Goal: Transaction & Acquisition: Purchase product/service

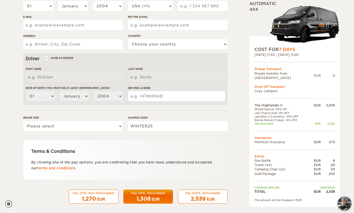
scroll to position [2, 0]
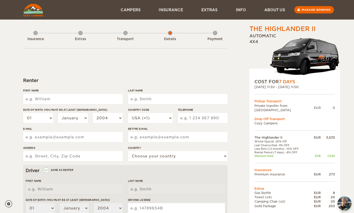
click at [86, 99] on input "First Name" at bounding box center [73, 99] width 100 height 10
type input "[PERSON_NAME]"
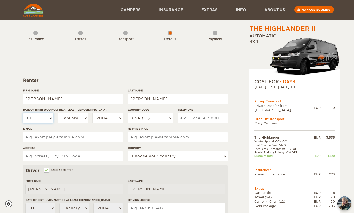
click at [36, 120] on select "01 02 03 04 05 06 07 08 09 10 11 12 13 14 15 16 17 18 19 20 21 22 23 24 25 26 2…" at bounding box center [38, 118] width 30 height 10
select select "22"
click at [23, 113] on select "01 02 03 04 05 06 07 08 09 10 11 12 13 14 15 16 17 18 19 20 21 22 23 24 25 26 2…" at bounding box center [38, 118] width 30 height 10
select select "22"
click at [76, 122] on select "January February March April May June July August September October November De…" at bounding box center [73, 118] width 30 height 10
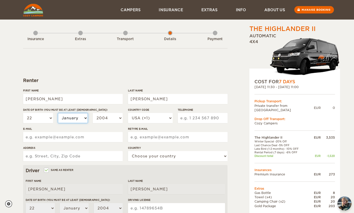
select select "02"
click at [58, 113] on select "January February March April May June July August September October November De…" at bounding box center [73, 118] width 30 height 10
select select "02"
click at [105, 115] on select "2004 2003 2002 2001 2000 1999 1998 1997 1996 1995 1994 1993 1992 1991 1990 1989…" at bounding box center [108, 118] width 30 height 10
select select "1984"
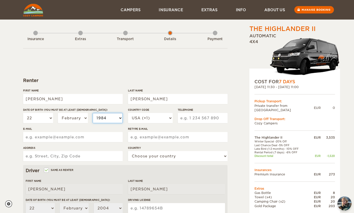
click at [93, 113] on select "2004 2003 2002 2001 2000 1999 1998 1997 1996 1995 1994 1993 1992 1991 1990 1989…" at bounding box center [108, 118] width 30 height 10
select select "1984"
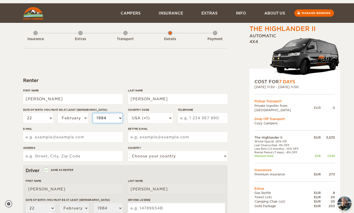
scroll to position [8, 0]
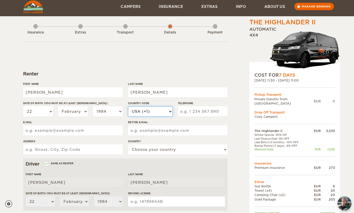
click at [147, 114] on select "USA (+1) [GEOGRAPHIC_DATA] (+44) [GEOGRAPHIC_DATA] (+49) [GEOGRAPHIC_DATA] (+21…" at bounding box center [150, 111] width 45 height 10
select select "31"
click at [128, 106] on select "USA (+1) [GEOGRAPHIC_DATA] (+44) [GEOGRAPHIC_DATA] (+49) [GEOGRAPHIC_DATA] (+21…" at bounding box center [150, 111] width 45 height 10
click at [197, 111] on input "Telephone" at bounding box center [203, 111] width 50 height 10
type input "0624458949"
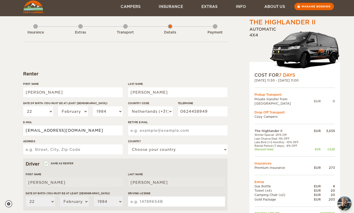
type input "[EMAIL_ADDRESS][DOMAIN_NAME]"
type input "Jutland 22"
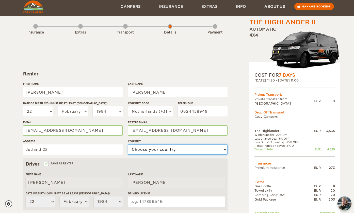
click at [155, 147] on select "Choose your country [GEOGRAPHIC_DATA] [GEOGRAPHIC_DATA] [GEOGRAPHIC_DATA] [GEOG…" at bounding box center [178, 150] width 100 height 10
select select "145"
click at [128, 145] on select "Choose your country [GEOGRAPHIC_DATA] [GEOGRAPHIC_DATA] [GEOGRAPHIC_DATA] [GEOG…" at bounding box center [178, 150] width 100 height 10
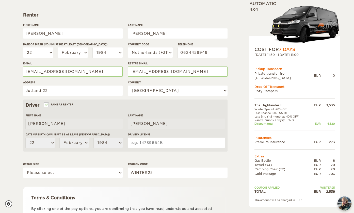
click at [144, 141] on input "Driving License" at bounding box center [176, 143] width 97 height 10
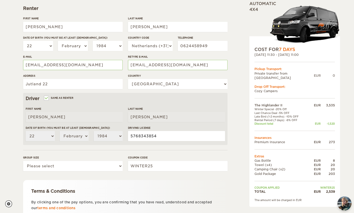
type input "5768343854"
click at [98, 171] on div "Group size Please select 1 2" at bounding box center [73, 165] width 100 height 19
click at [98, 167] on select "Please select 1 2" at bounding box center [73, 166] width 100 height 10
select select "2"
click at [23, 161] on select "Please select 1 2" at bounding box center [73, 166] width 100 height 10
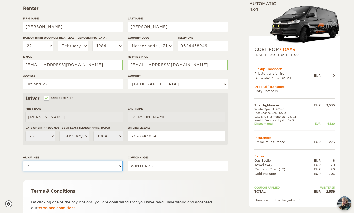
scroll to position [117, 0]
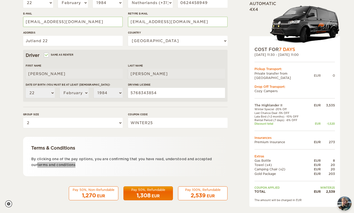
drag, startPoint x: 67, startPoint y: 164, endPoint x: 154, endPoint y: 1, distance: 184.9
click at [0, 0] on div "The Highlander II Expand Collapse Total 2,539 EUR Automatic 4x4 COST FOR 7 Days…" at bounding box center [177, 48] width 354 height 330
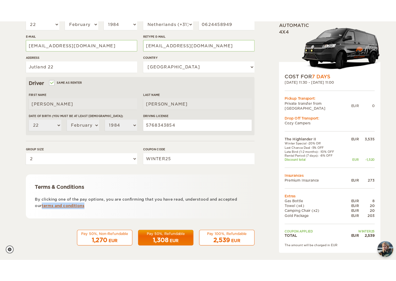
scroll to position [50, 0]
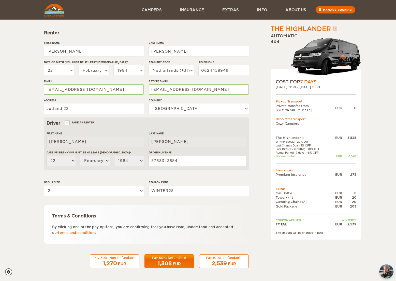
click at [121, 213] on p "By clicking one of the pay options, you are confirming that you have read, unde…" at bounding box center [146, 230] width 188 height 12
drag, startPoint x: 194, startPoint y: 227, endPoint x: 196, endPoint y: 235, distance: 8.1
click at [196, 213] on p "By clicking one of the pay options, you are confirming that you have read, unde…" at bounding box center [146, 230] width 188 height 12
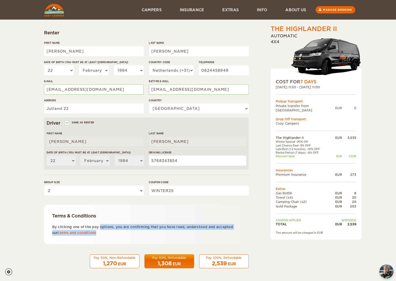
drag, startPoint x: 58, startPoint y: 227, endPoint x: 115, endPoint y: 235, distance: 57.8
click at [115, 213] on p "By clicking one of the pay options, you are confirming that you have read, unde…" at bounding box center [146, 230] width 188 height 12
click at [130, 213] on p "By clicking one of the pay options, you are confirming that you have read, unde…" at bounding box center [146, 230] width 188 height 12
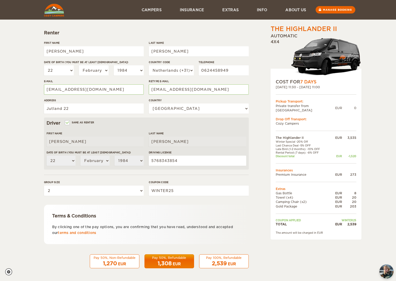
click at [177, 213] on div "Pay 50%, Refundable" at bounding box center [169, 257] width 43 height 4
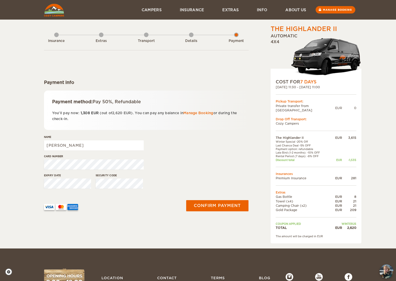
drag, startPoint x: 75, startPoint y: 118, endPoint x: 80, endPoint y: 118, distance: 5.6
click at [80, 118] on div "Payment method: Pay 50%, Refundable You'll pay now: 1,308 EUR (out of 2,620 EUR…" at bounding box center [146, 109] width 205 height 39
click at [95, 118] on p "You'll pay now: 1,308 EUR (out of 2,620 EUR ). You can pay any balance in Manag…" at bounding box center [146, 116] width 188 height 12
drag, startPoint x: 80, startPoint y: 113, endPoint x: 105, endPoint y: 114, distance: 24.9
click at [105, 114] on p "You'll pay now: 1,308 EUR (out of 2,620 EUR ). You can pay any balance in Manag…" at bounding box center [146, 116] width 188 height 12
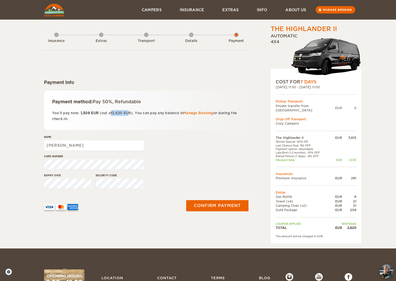
drag, startPoint x: 109, startPoint y: 114, endPoint x: 130, endPoint y: 113, distance: 20.8
click at [130, 113] on p "You'll pay now: 1,308 EUR (out of 2,620 EUR ). You can pay any balance in Manag…" at bounding box center [146, 116] width 188 height 12
click at [133, 123] on div "Payment method: Pay 50%, Refundable You'll pay now: 1,308 EUR (out of 2,620 EUR…" at bounding box center [146, 109] width 205 height 39
drag, startPoint x: 122, startPoint y: 100, endPoint x: 147, endPoint y: 100, distance: 24.6
click at [147, 100] on div "Payment method: Pay 50%, Refundable" at bounding box center [146, 102] width 188 height 6
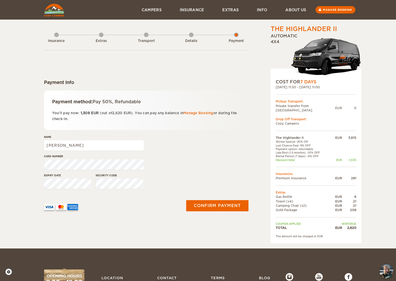
click at [143, 105] on div "Payment method: Pay 50%, Refundable You'll pay now: 1,308 EUR (out of 2,620 EUR…" at bounding box center [146, 109] width 205 height 39
click at [71, 145] on input "[PERSON_NAME]" at bounding box center [94, 145] width 100 height 10
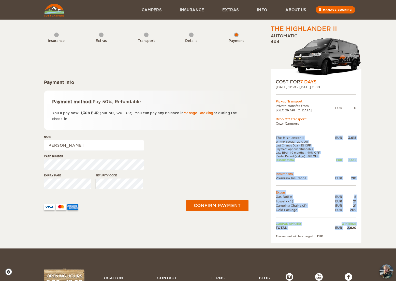
drag, startPoint x: 356, startPoint y: 221, endPoint x: 361, endPoint y: 221, distance: 4.8
click at [361, 221] on div "COST FOR 7 Days 23. Sep 2025 11:30 - 30. Sep 2025 11:00 Pickup Transport: Priva…" at bounding box center [315, 156] width 91 height 175
click at [359, 224] on div "COST FOR 7 Days 23. Sep 2025 11:30 - 30. Sep 2025 11:00 Pickup Transport: Priva…" at bounding box center [315, 156] width 91 height 175
drag, startPoint x: 357, startPoint y: 223, endPoint x: 349, endPoint y: 224, distance: 8.0
click at [349, 224] on div "COST FOR 7 Days 23. Sep 2025 11:30 - 30. Sep 2025 11:00 Pickup Transport: Priva…" at bounding box center [315, 156] width 91 height 175
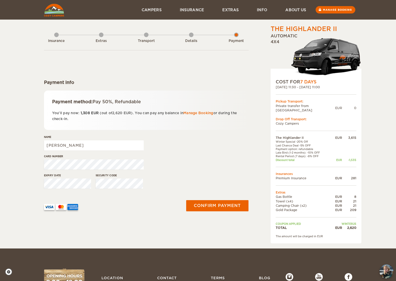
click at [350, 203] on div "21" at bounding box center [349, 205] width 14 height 4
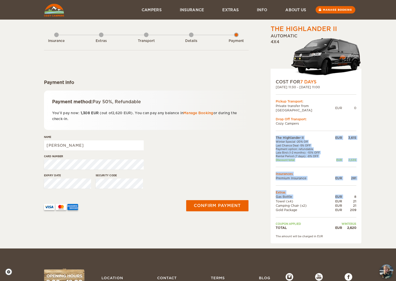
drag, startPoint x: 355, startPoint y: 193, endPoint x: 357, endPoint y: 211, distance: 17.9
click at [357, 211] on div "COST FOR 7 Days 23. Sep 2025 11:30 - 30. Sep 2025 11:00 Pickup Transport: Priva…" at bounding box center [315, 156] width 91 height 175
click at [357, 206] on div "COST FOR 7 Days 23. Sep 2025 11:30 - 30. Sep 2025 11:00 Pickup Transport: Priva…" at bounding box center [315, 156] width 91 height 175
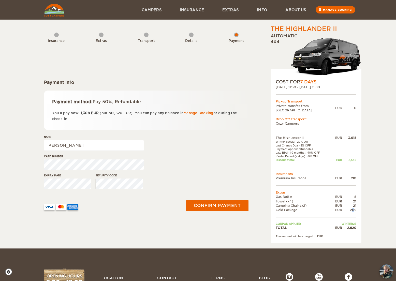
click at [352, 208] on div "209" at bounding box center [349, 210] width 14 height 4
click at [344, 208] on div "209" at bounding box center [349, 210] width 14 height 4
